Goal: Task Accomplishment & Management: Manage account settings

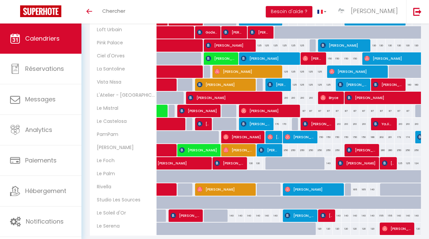
scroll to position [126, 0]
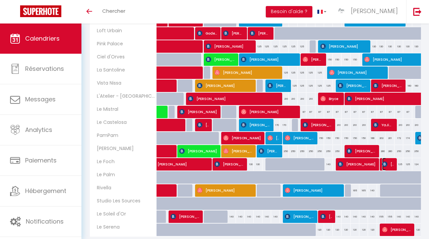
click at [387, 166] on img at bounding box center [384, 163] width 5 height 5
select select "OK"
select select "0"
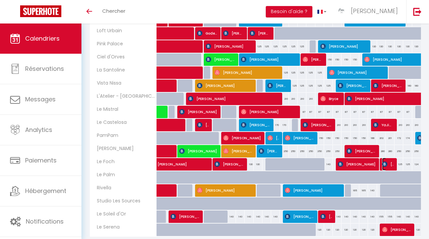
select select "1"
select select
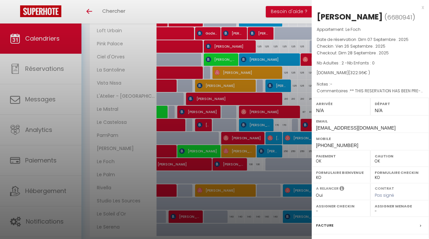
click at [288, 128] on div at bounding box center [214, 119] width 429 height 239
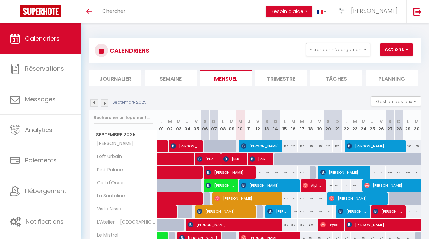
scroll to position [126, 0]
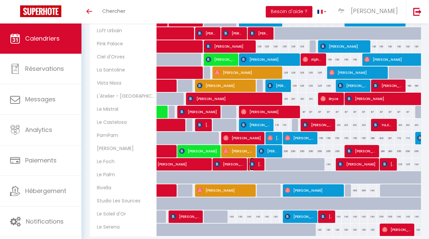
click at [256, 162] on span "[PERSON_NAME]" at bounding box center [256, 164] width 12 height 13
select select "OK"
select select "0"
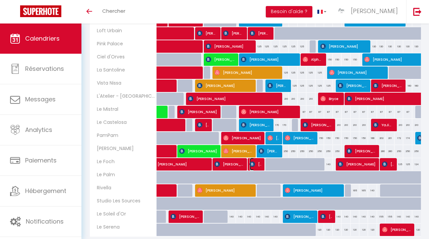
select select "1"
select select
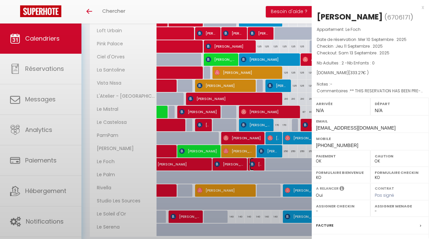
scroll to position [0, 0]
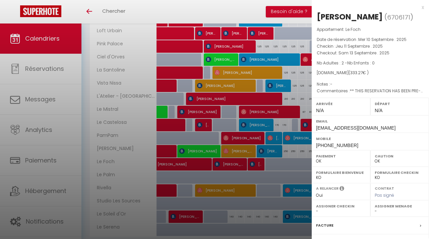
click at [236, 170] on div at bounding box center [214, 119] width 429 height 239
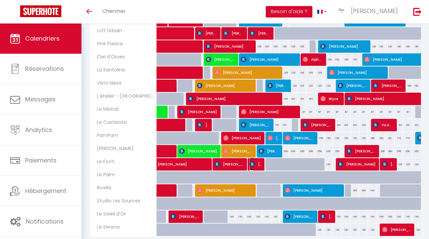
click at [254, 165] on img at bounding box center [252, 163] width 5 height 5
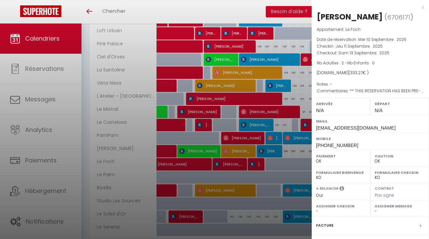
click at [237, 175] on div at bounding box center [214, 119] width 429 height 239
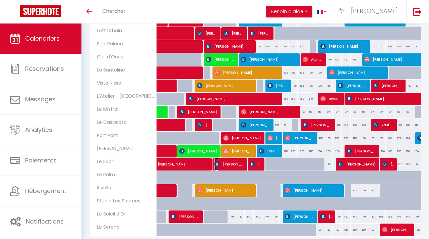
click at [237, 166] on span "[PERSON_NAME]" at bounding box center [229, 164] width 29 height 13
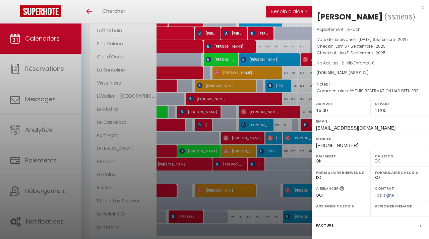
click at [232, 174] on div at bounding box center [214, 119] width 429 height 239
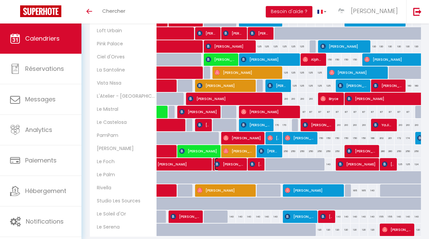
click at [232, 164] on span "[PERSON_NAME]" at bounding box center [229, 164] width 29 height 13
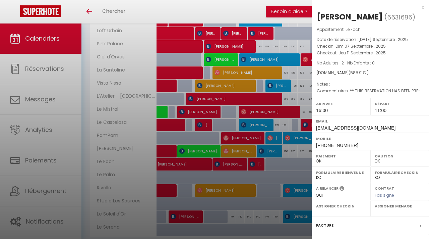
click at [222, 177] on div at bounding box center [214, 119] width 429 height 239
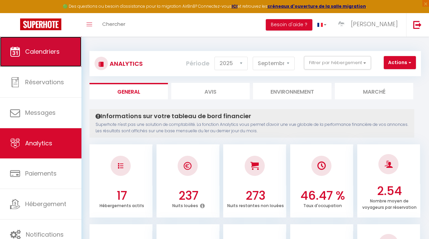
click at [37, 44] on link "Calendriers" at bounding box center [40, 52] width 81 height 30
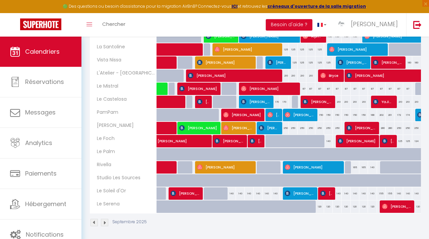
scroll to position [161, 0]
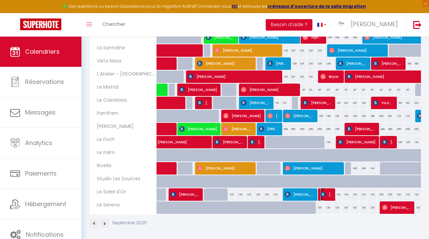
click at [331, 193] on span "[PERSON_NAME] [PERSON_NAME]" at bounding box center [326, 194] width 12 height 13
select select "OK"
select select "0"
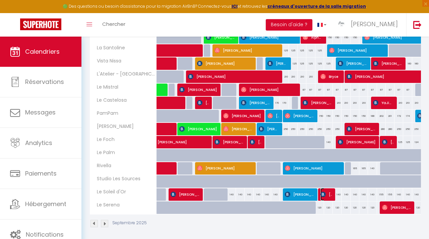
select select "1"
select select
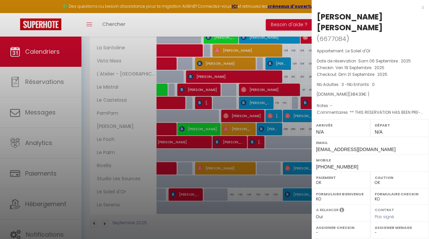
click at [279, 223] on div at bounding box center [214, 119] width 429 height 239
